Goal: Transaction & Acquisition: Purchase product/service

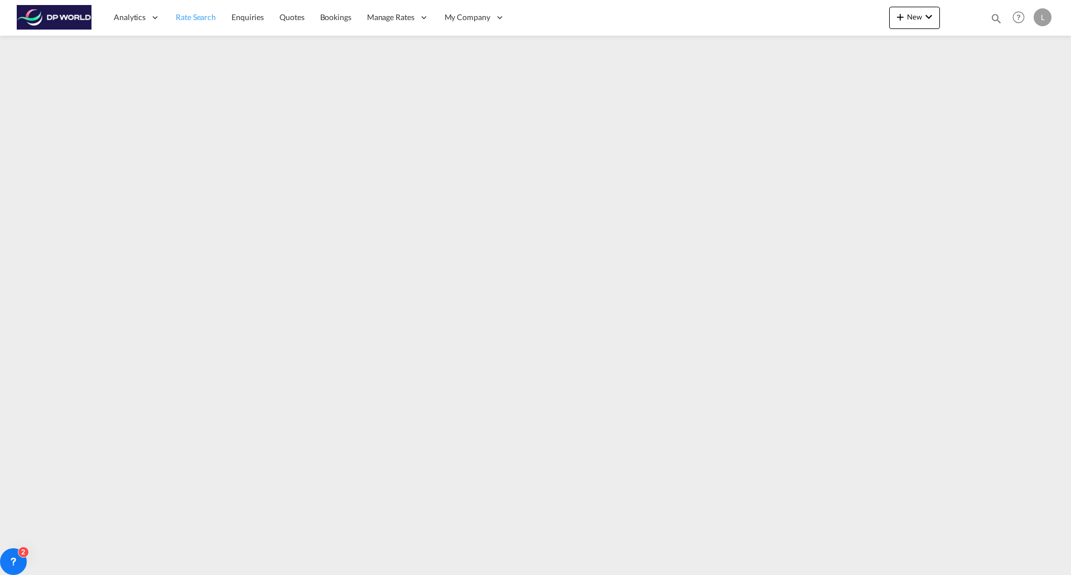
click at [189, 20] on span "Rate Search" at bounding box center [196, 16] width 40 height 9
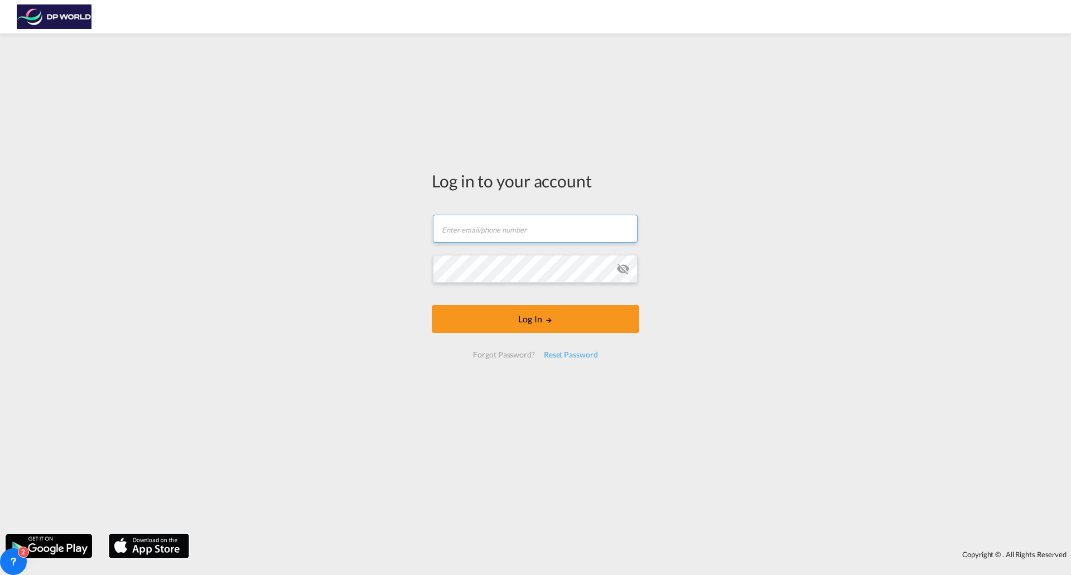
type input "[PERSON_NAME][EMAIL_ADDRESS][DOMAIN_NAME]"
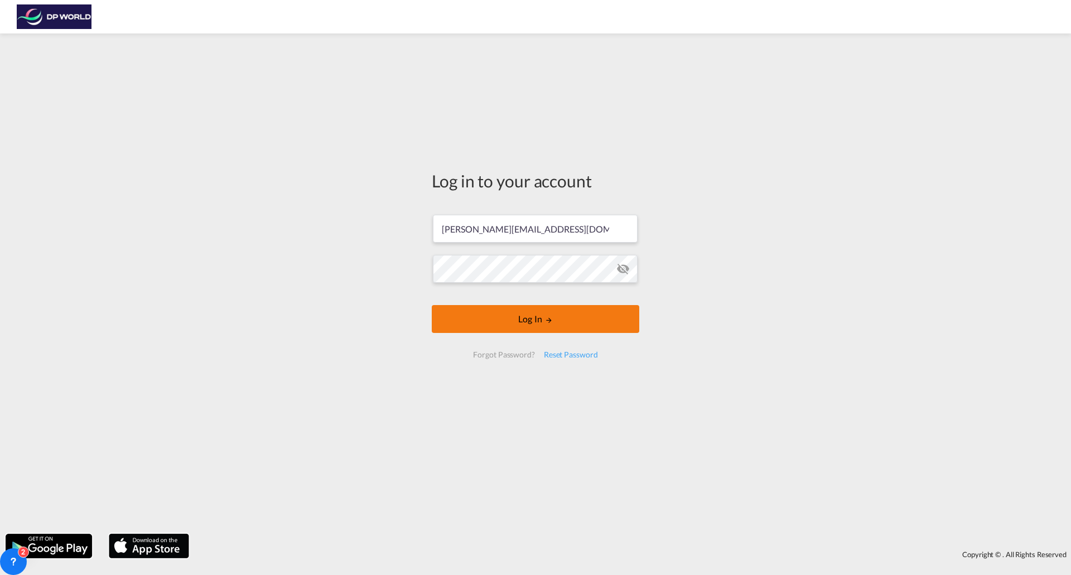
click at [493, 313] on button "Log In" at bounding box center [536, 319] width 208 height 28
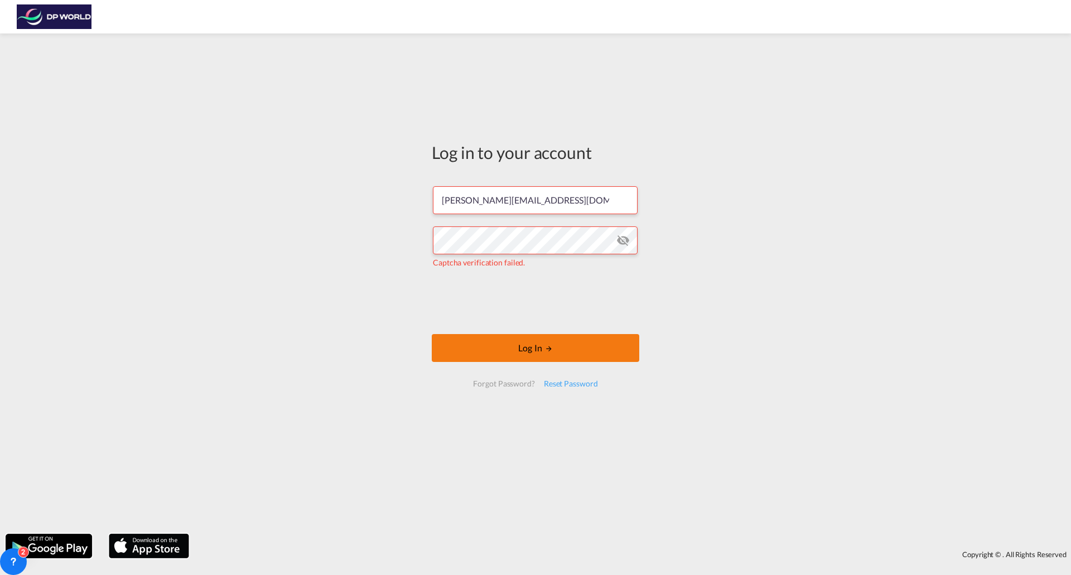
click at [497, 346] on button "Log In" at bounding box center [536, 348] width 208 height 28
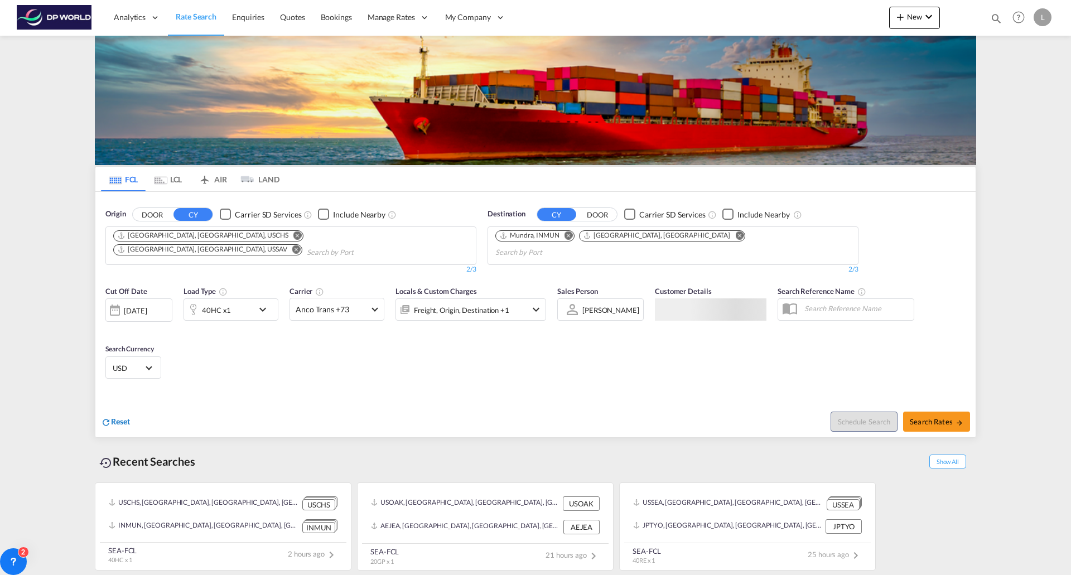
click at [118, 417] on span "Reset" at bounding box center [120, 421] width 19 height 9
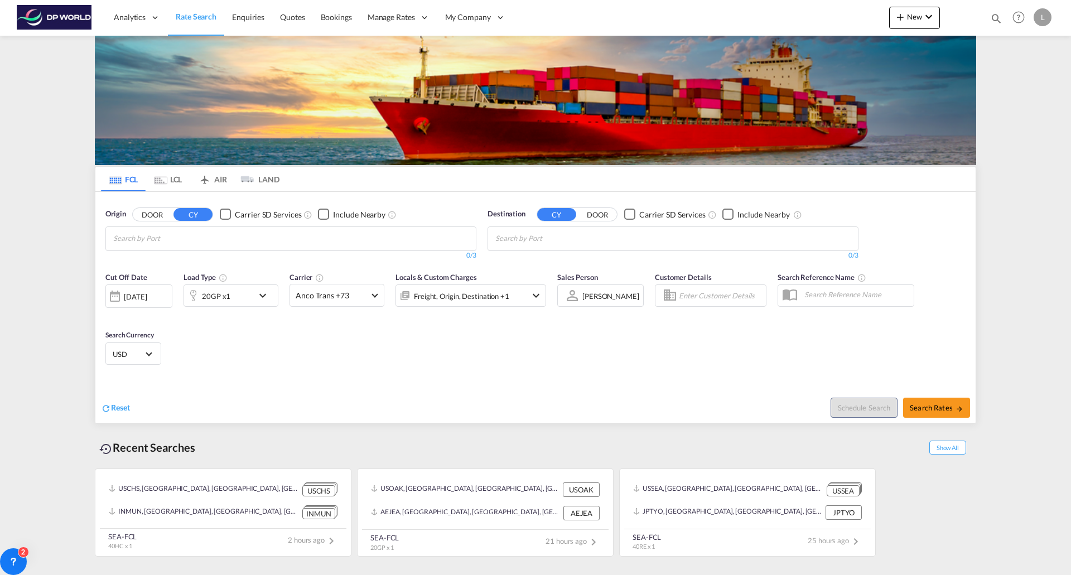
click at [186, 235] on input "Chips input." at bounding box center [166, 239] width 106 height 18
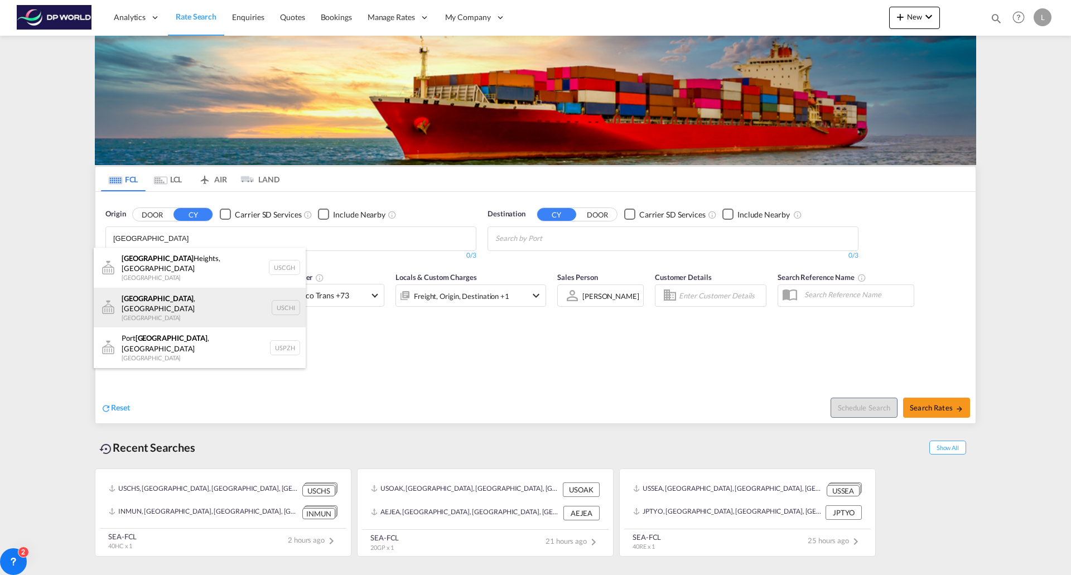
type input "[GEOGRAPHIC_DATA]"
click at [141, 294] on div "[GEOGRAPHIC_DATA] , IL United States USCHI" at bounding box center [200, 308] width 212 height 40
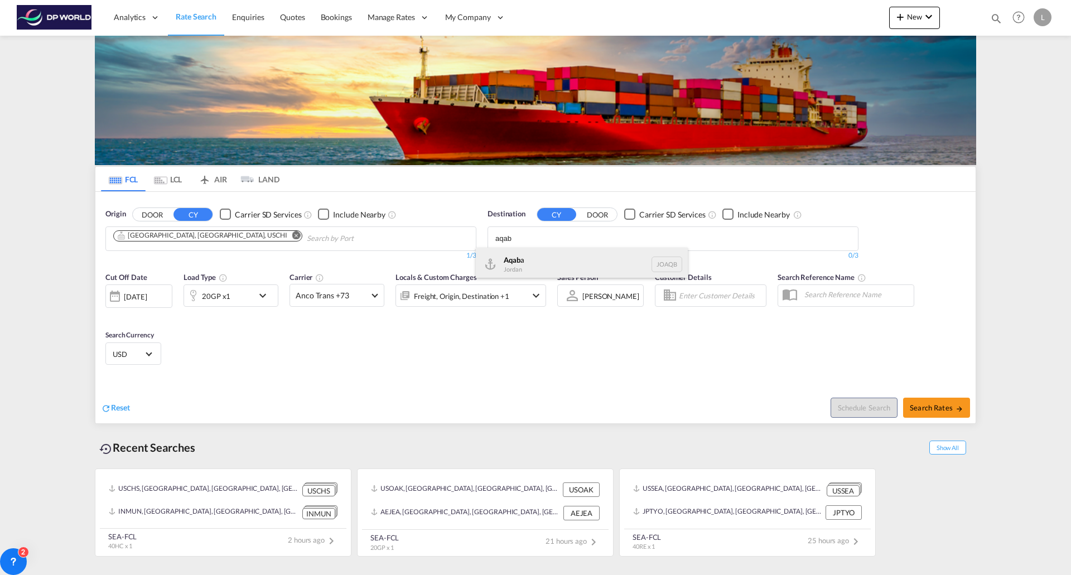
type input "aqab"
click at [536, 264] on div "Aqab a Jordan JOAQB" at bounding box center [582, 264] width 212 height 33
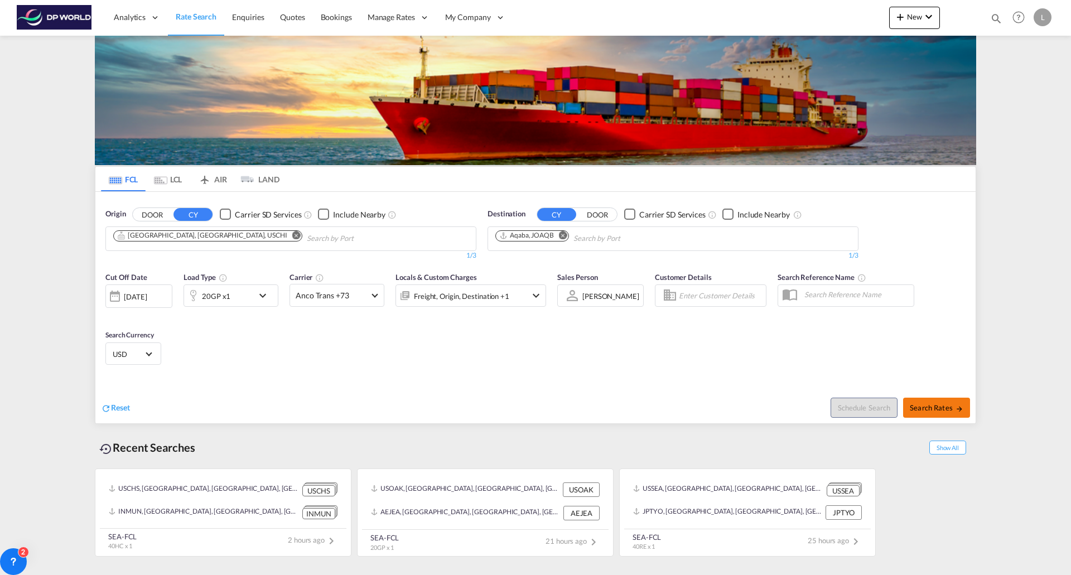
click at [923, 407] on span "Search Rates" at bounding box center [937, 407] width 54 height 9
type input "USCHI to JOAQB / [DATE]"
